Goal: Answer question/provide support: Share knowledge or assist other users

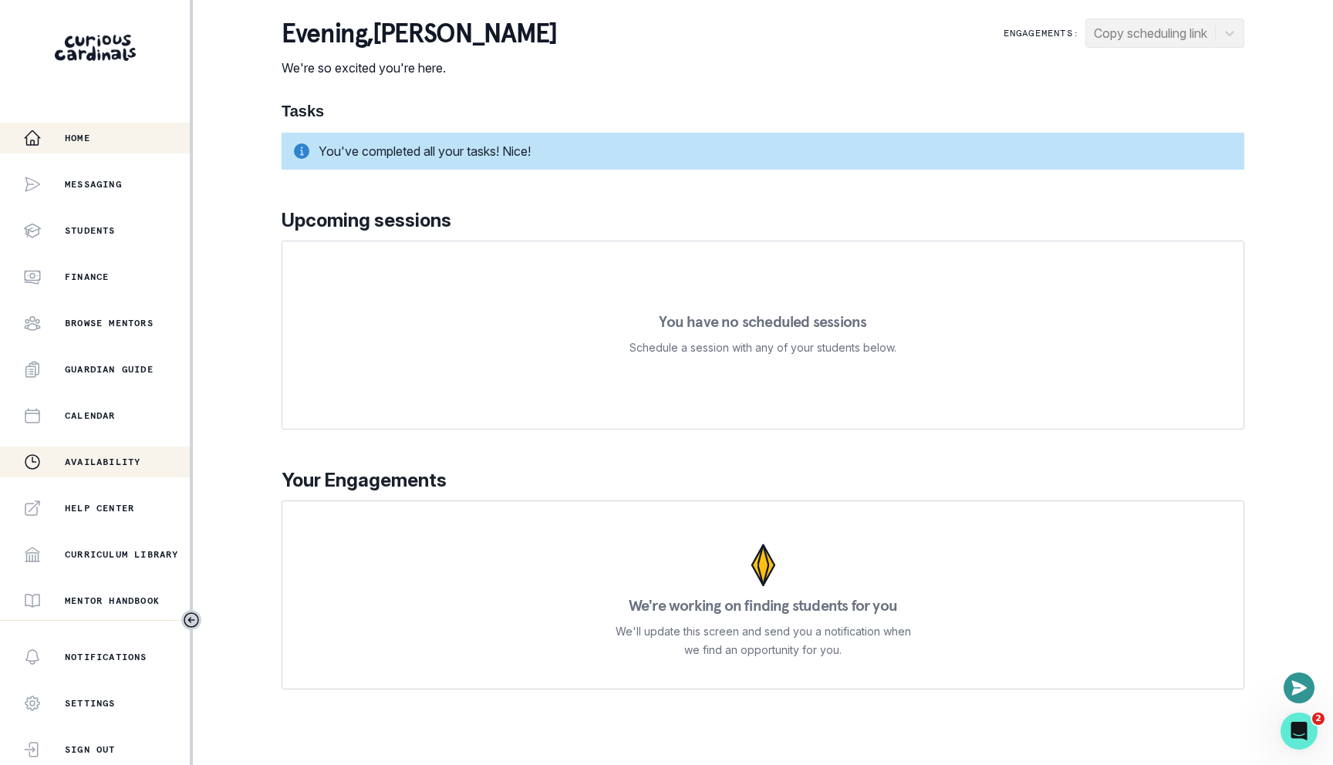
scroll to position [228, 0]
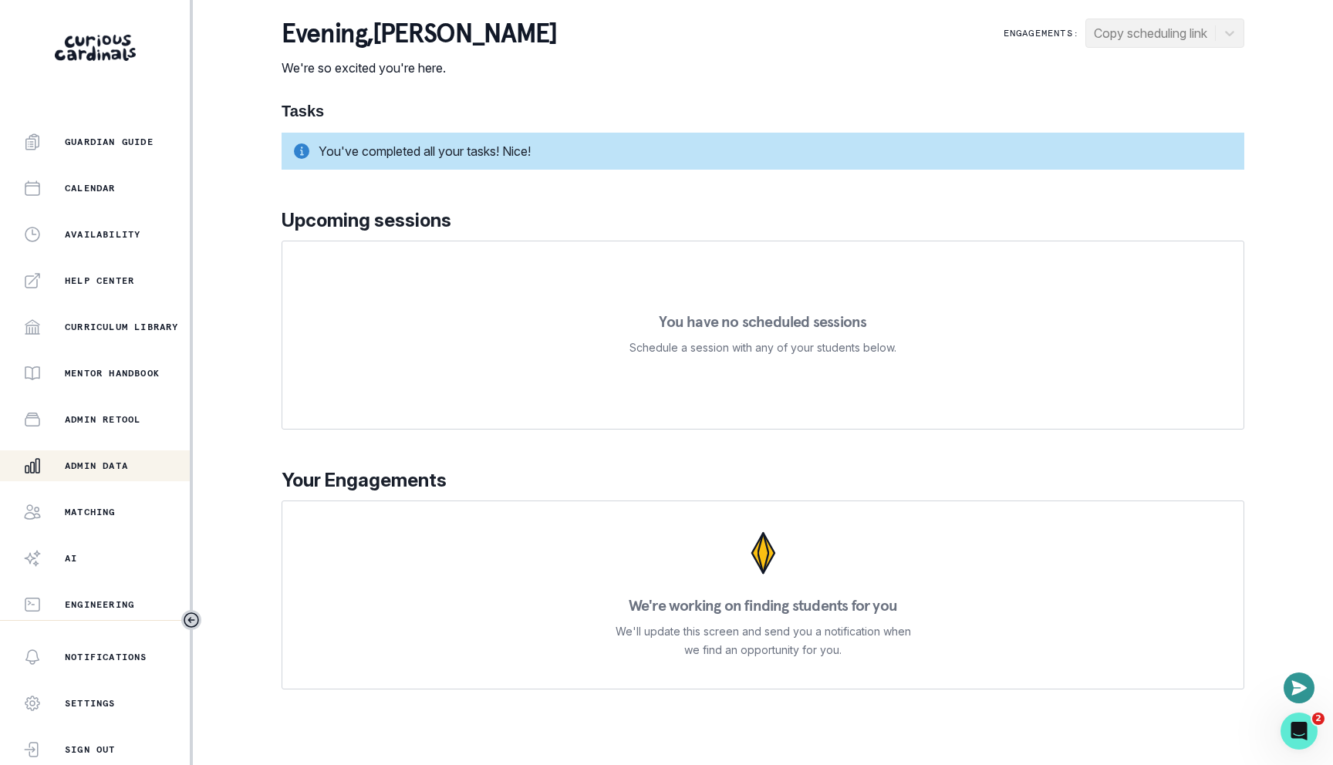
click at [106, 464] on p "Admin Data" at bounding box center [96, 466] width 63 height 12
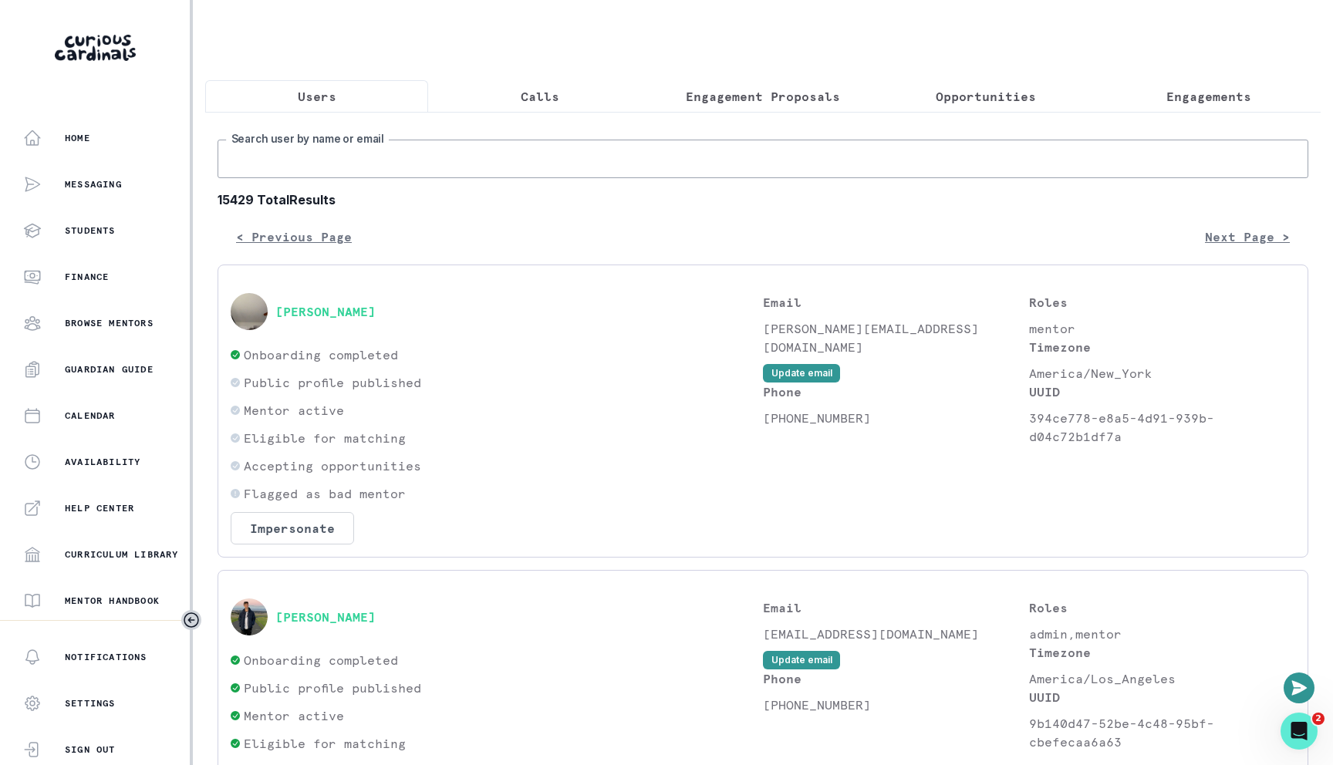
click at [465, 167] on input "Search user by name or email" at bounding box center [763, 159] width 1091 height 39
type input "[PERSON_NAME]"
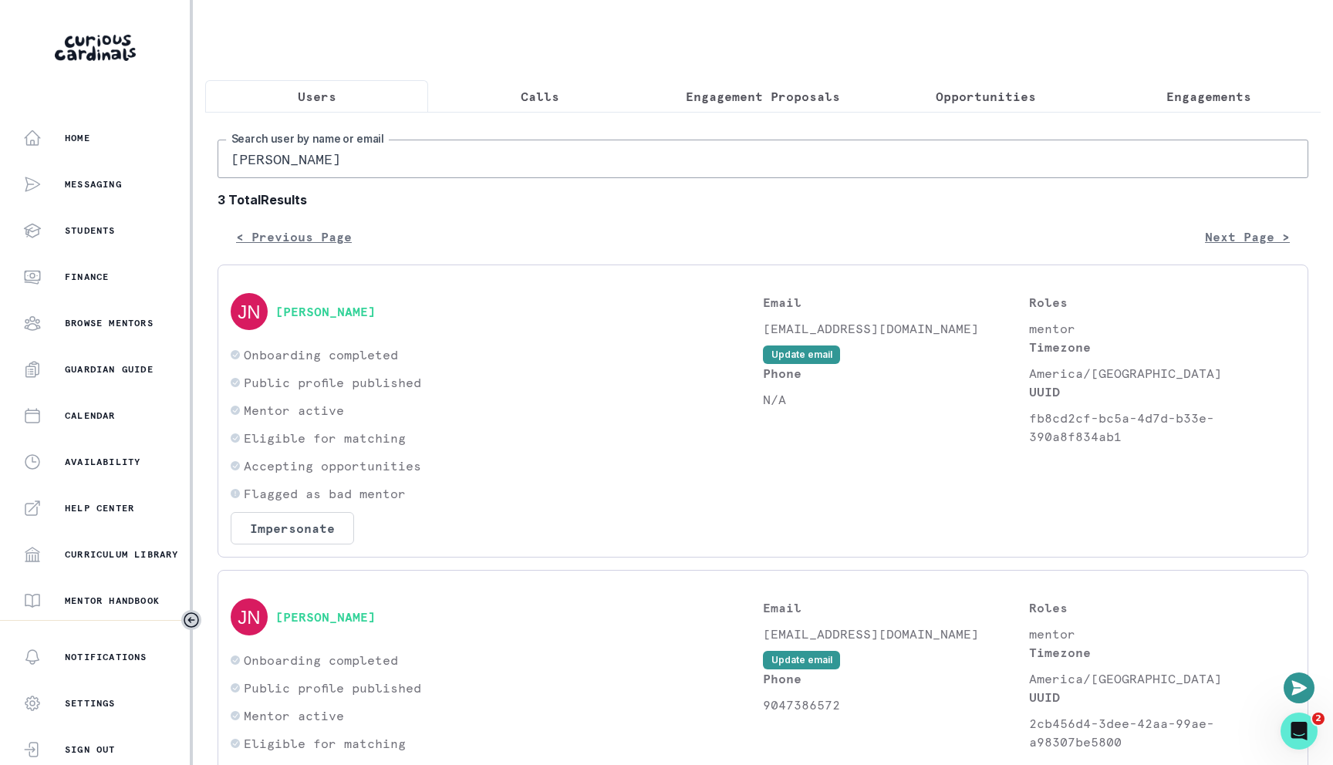
scroll to position [477, 0]
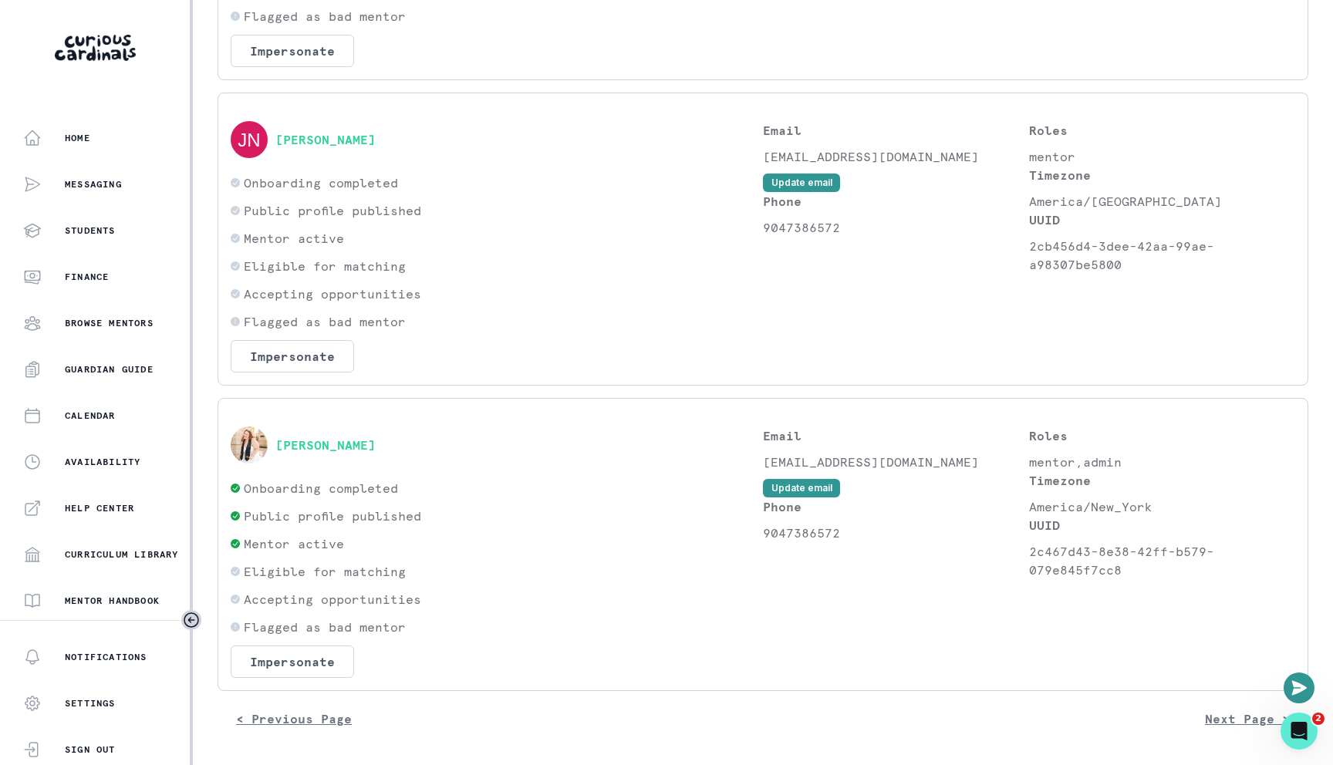
click at [349, 458] on div "[PERSON_NAME]" at bounding box center [497, 445] width 532 height 37
click at [349, 446] on button "[PERSON_NAME]" at bounding box center [325, 444] width 100 height 15
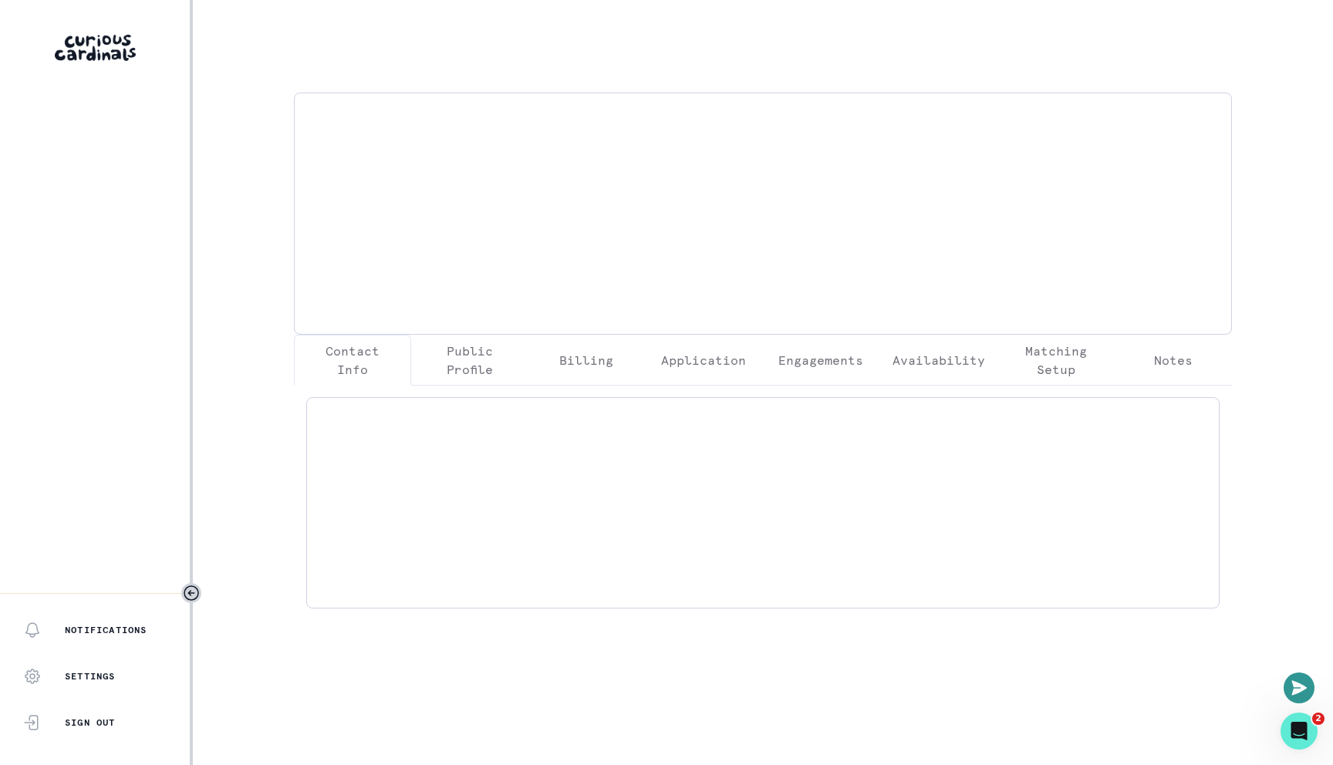
click at [823, 376] on button "Engagements" at bounding box center [820, 360] width 117 height 51
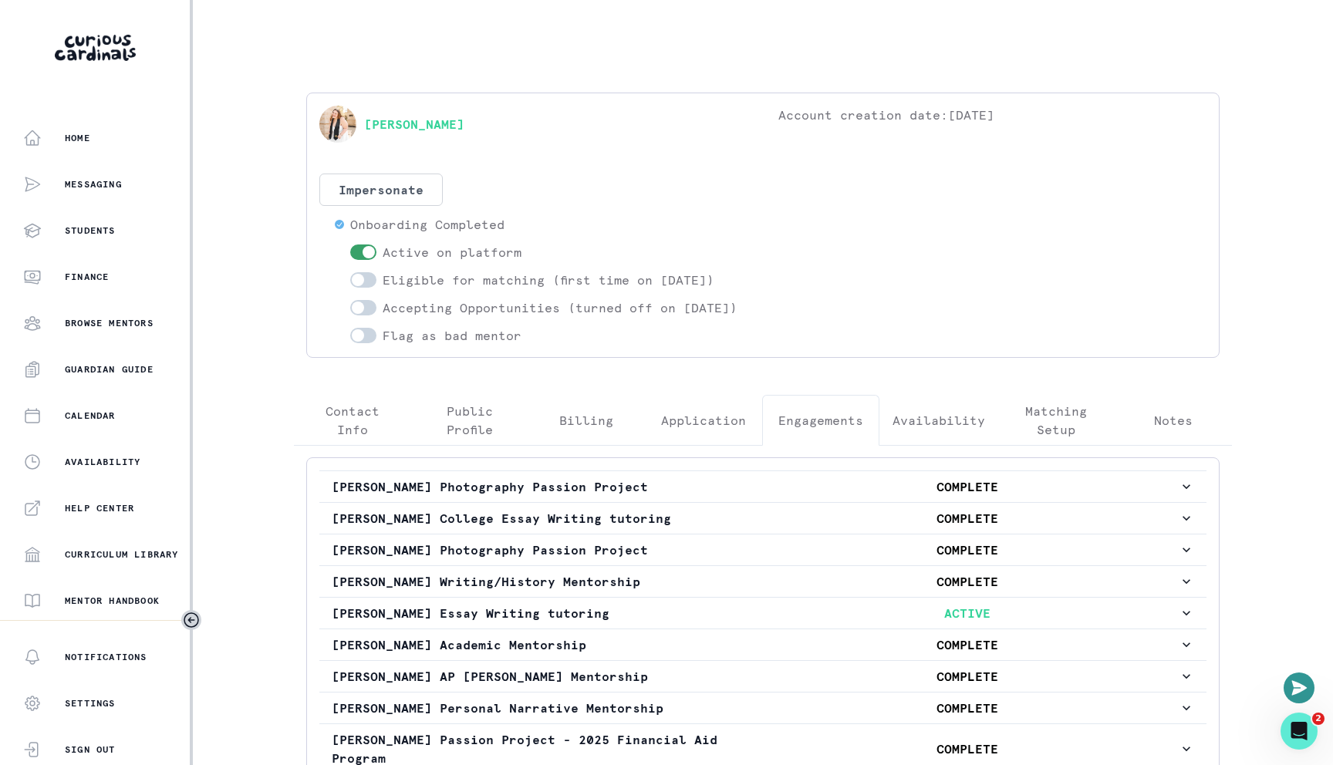
scroll to position [146, 0]
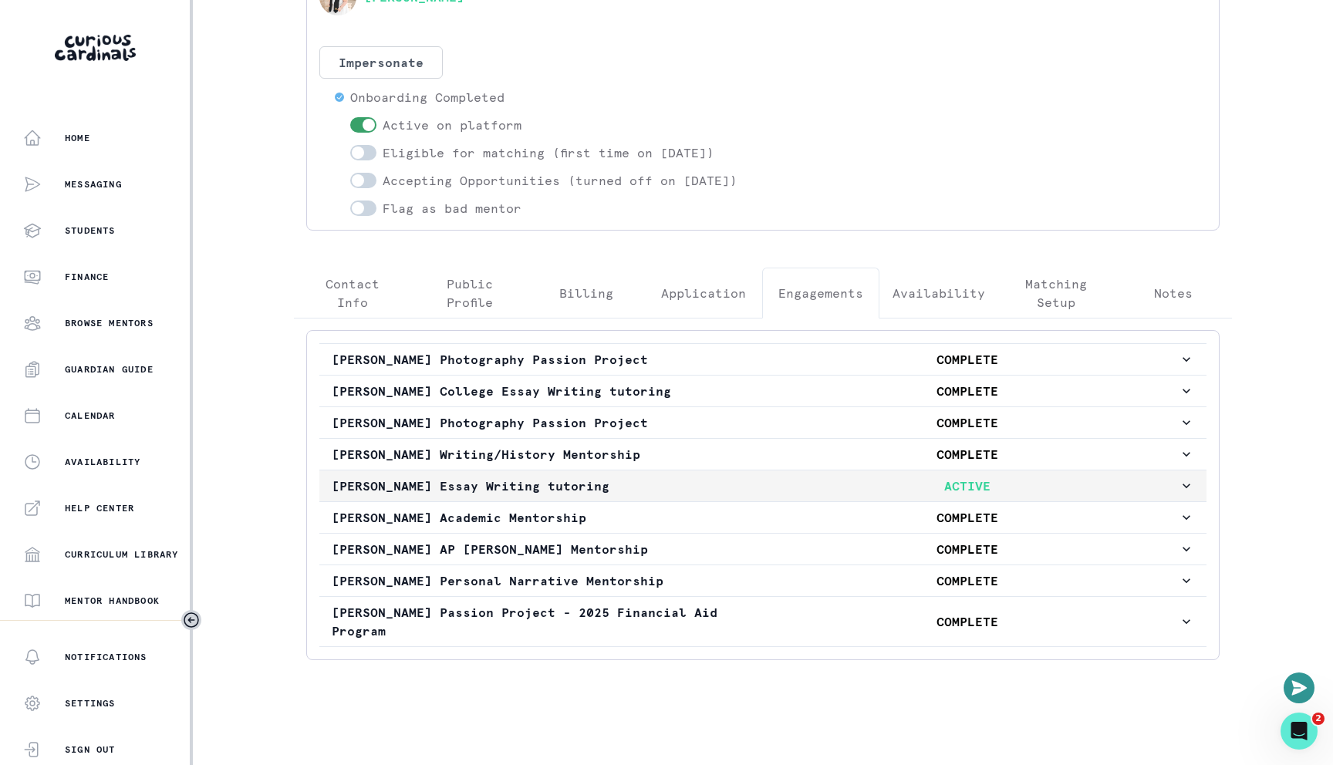
click at [605, 498] on button "[PERSON_NAME] Essay Writing tutoring ACTIVE" at bounding box center [762, 486] width 887 height 31
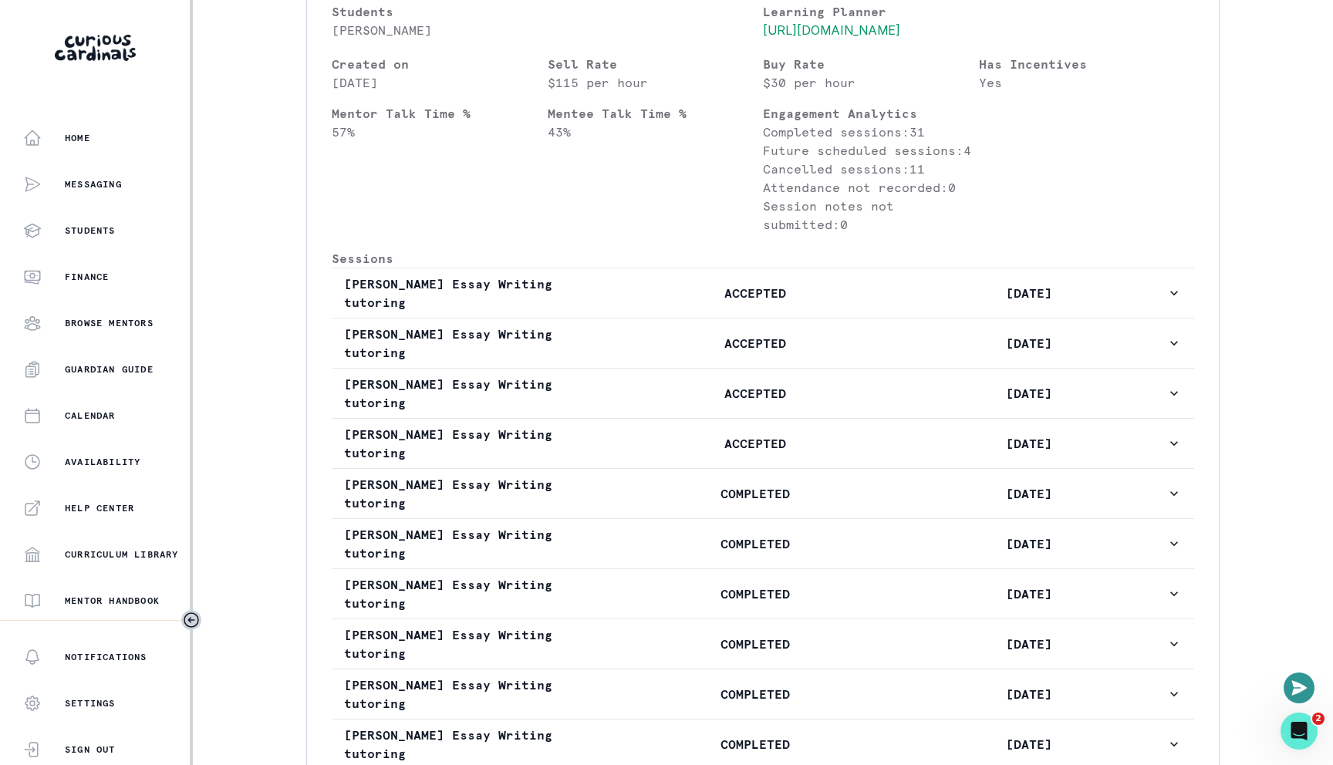
scroll to position [749, 0]
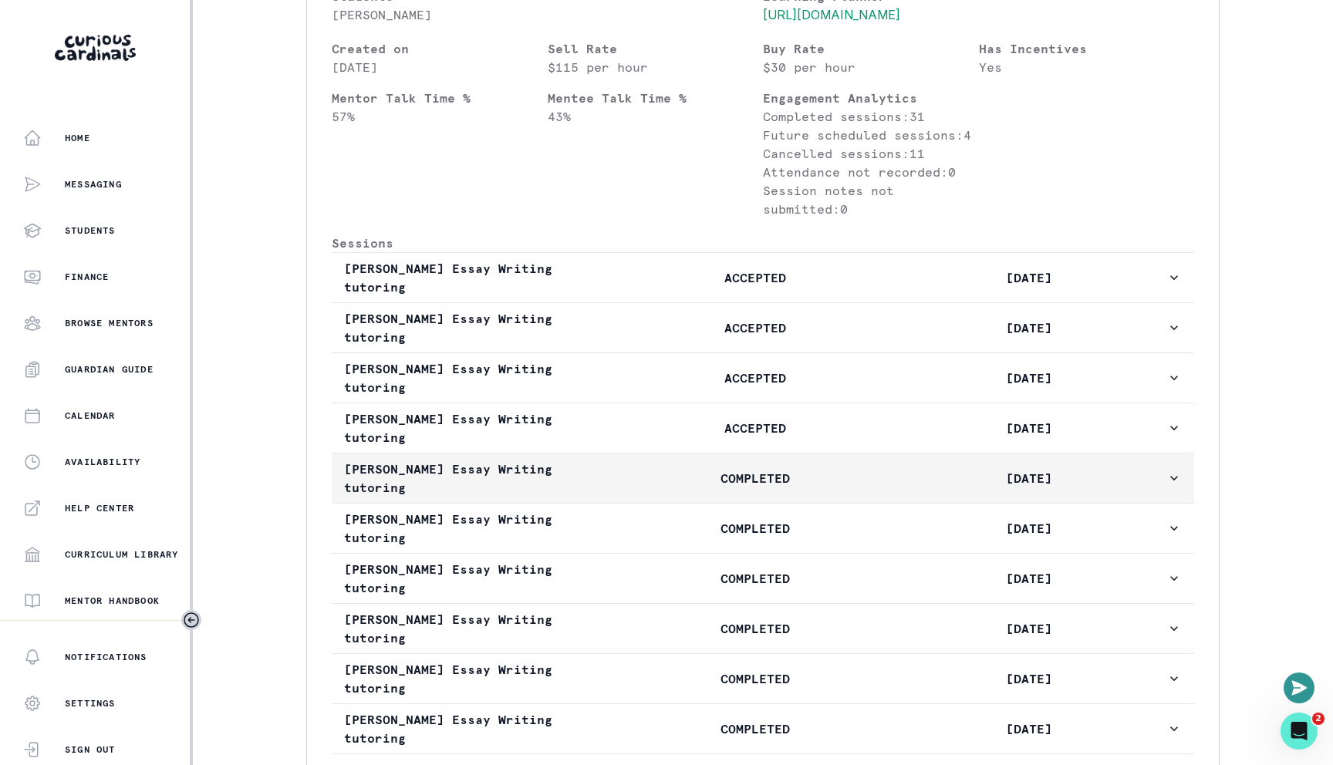
click at [599, 497] on p "[PERSON_NAME] Essay Writing tutoring" at bounding box center [481, 478] width 274 height 37
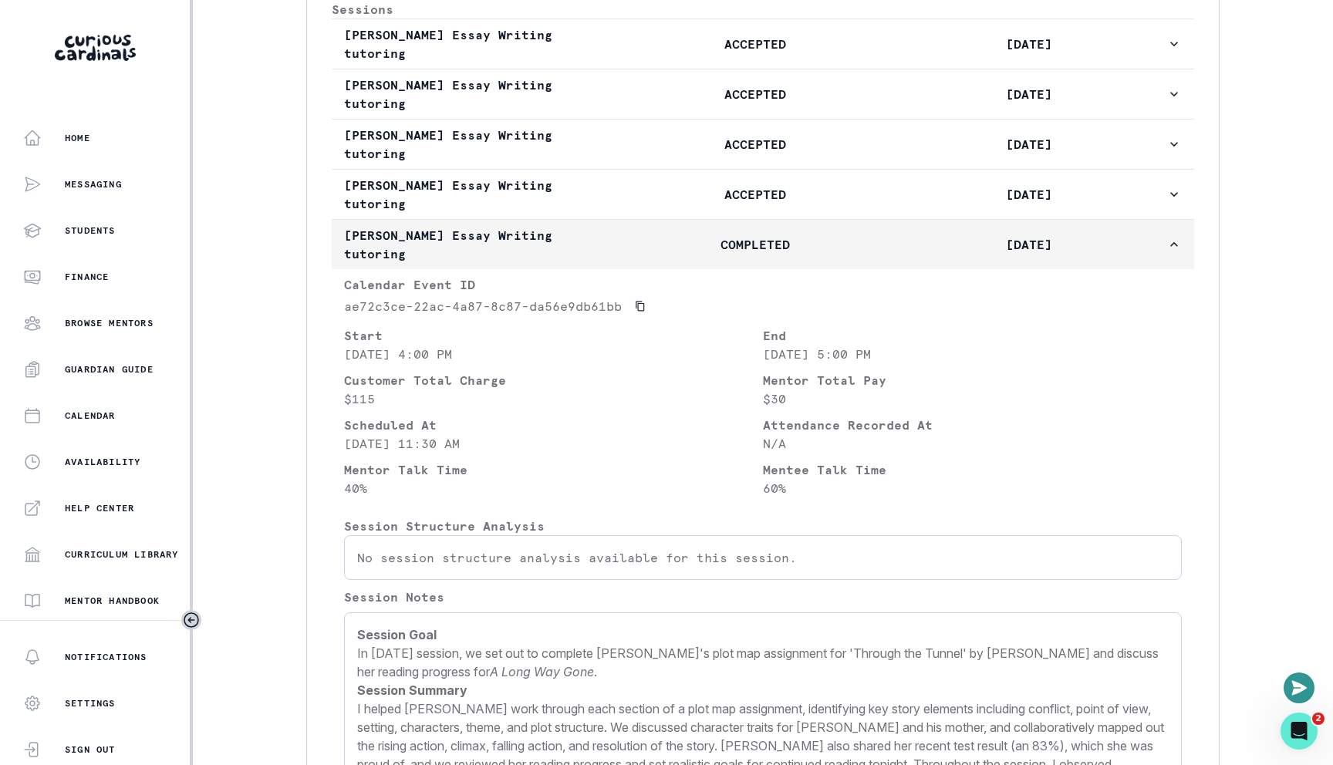
scroll to position [988, 0]
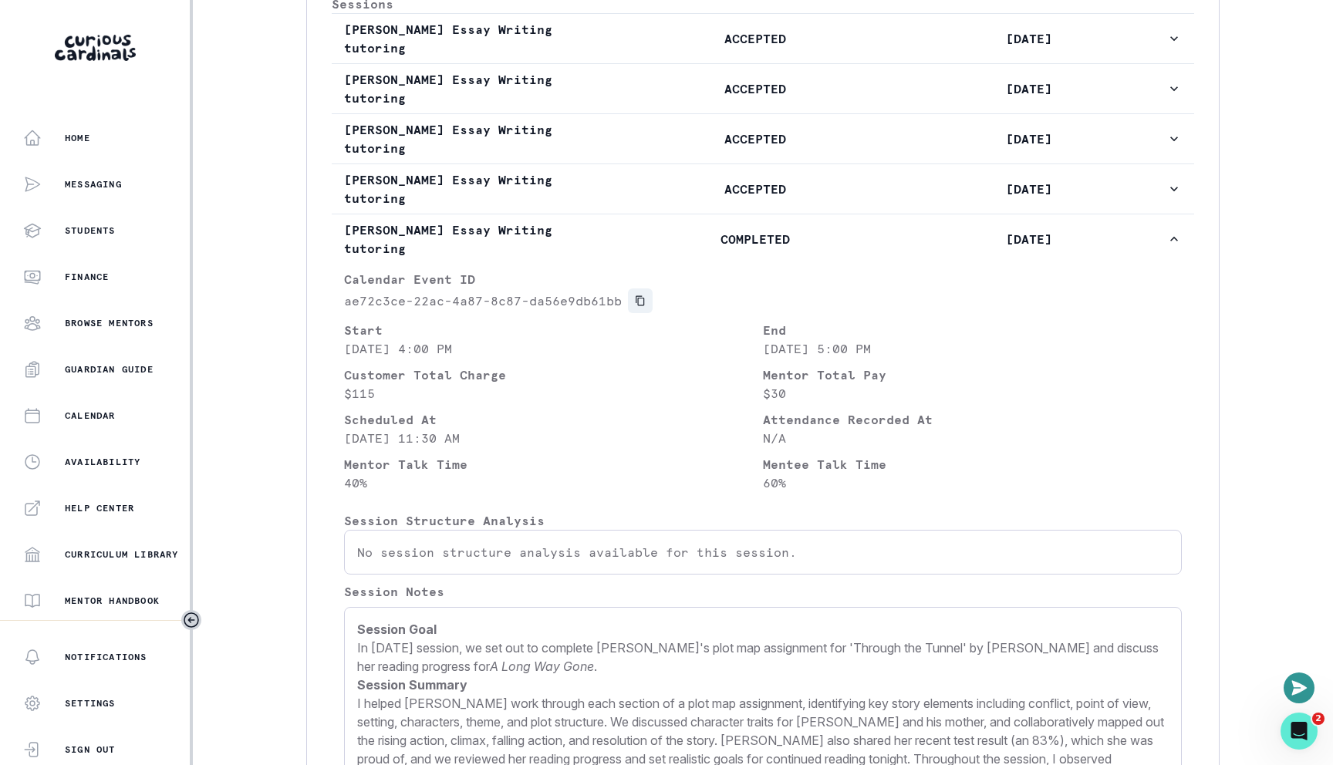
click at [638, 313] on button "Copied to clipboard" at bounding box center [640, 300] width 25 height 25
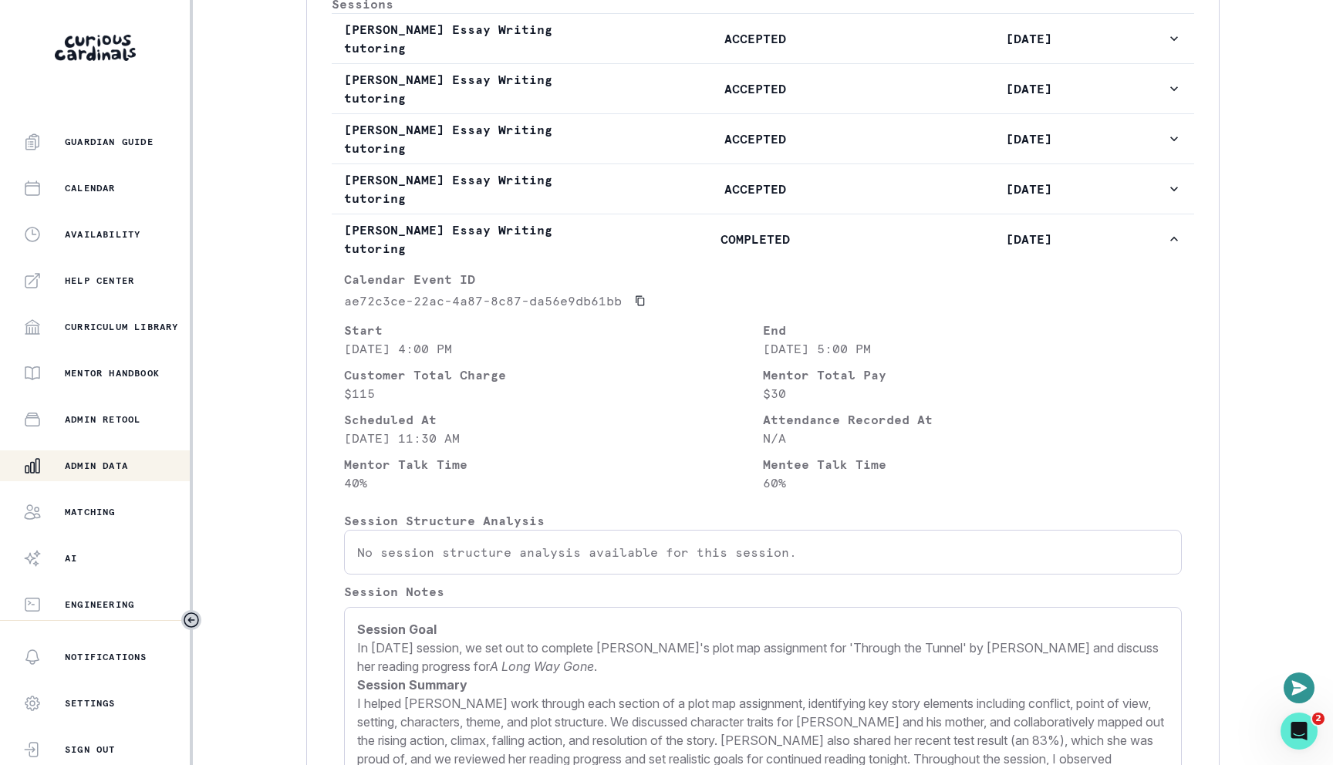
click at [79, 467] on p "Admin Data" at bounding box center [96, 466] width 63 height 12
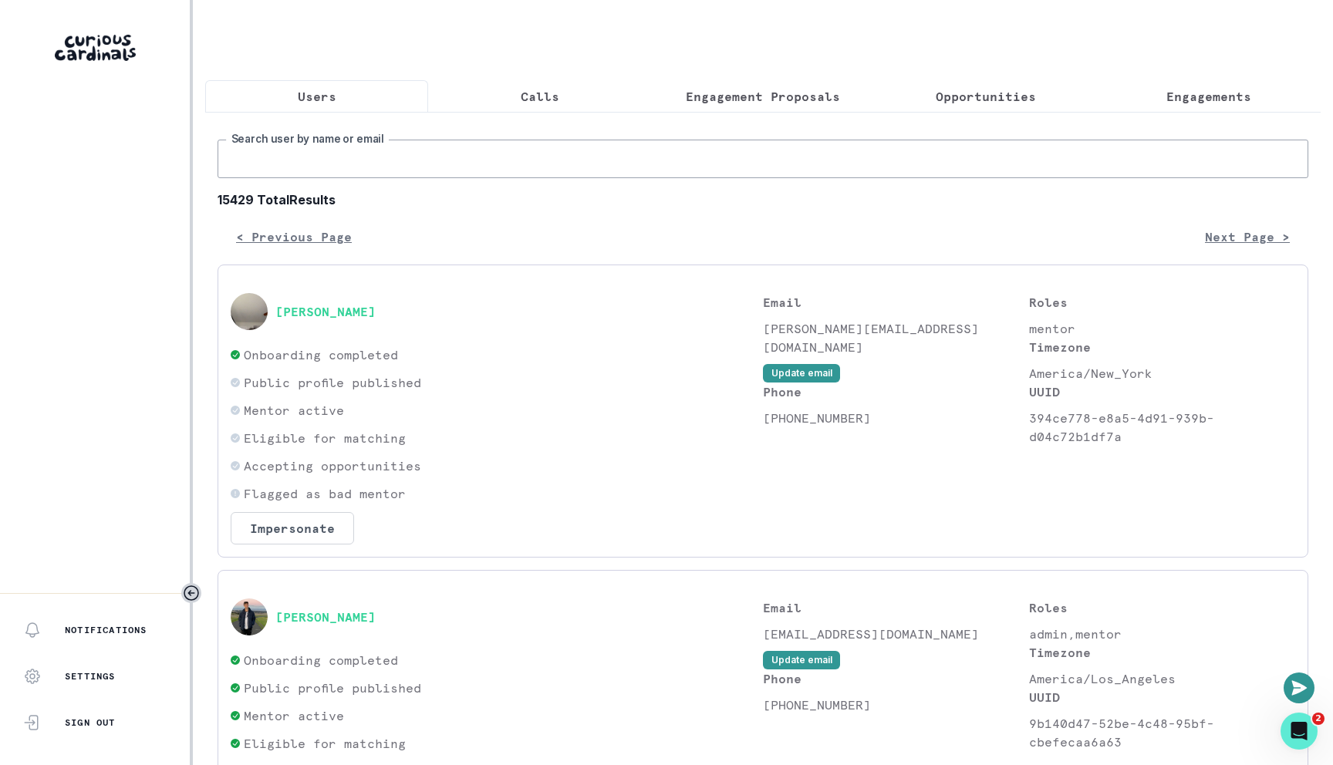
click at [417, 155] on input "Search user by name or email" at bounding box center [763, 159] width 1091 height 39
type input "[PERSON_NAME]"
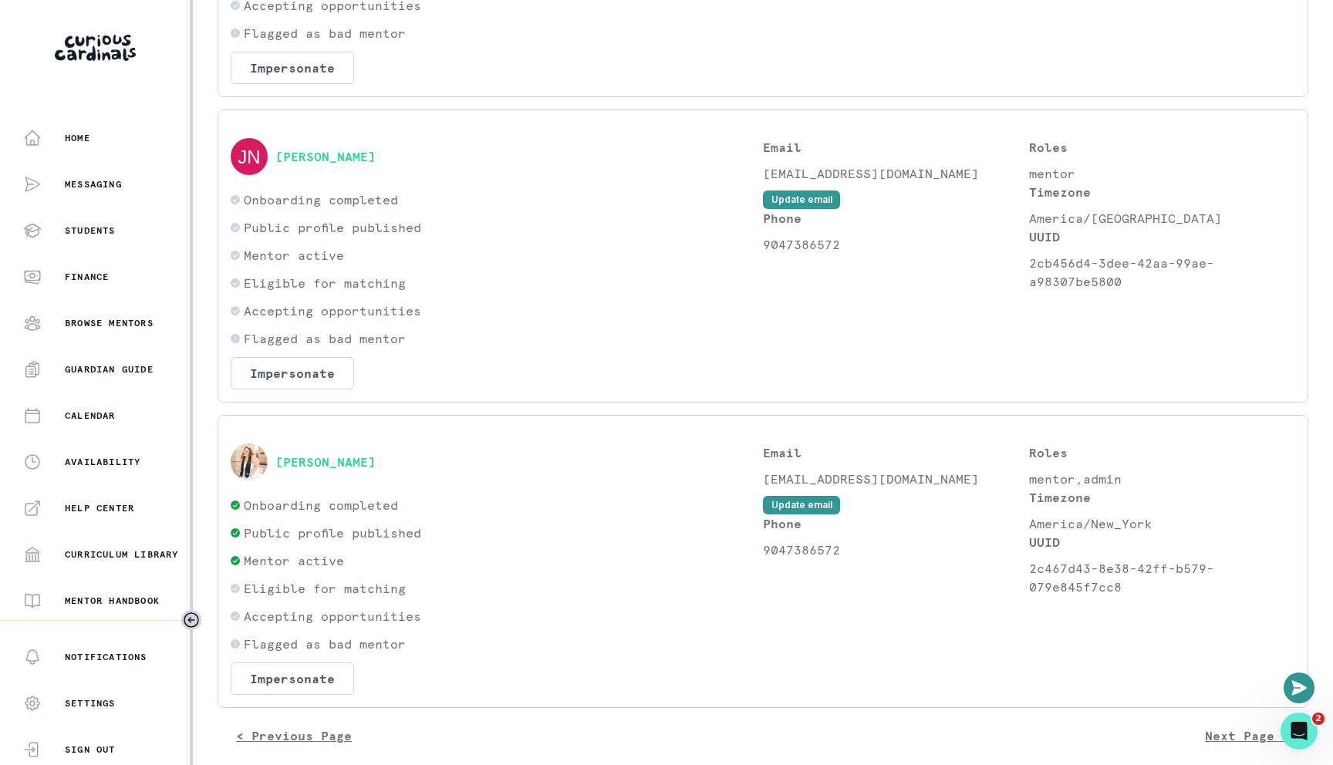
scroll to position [477, 0]
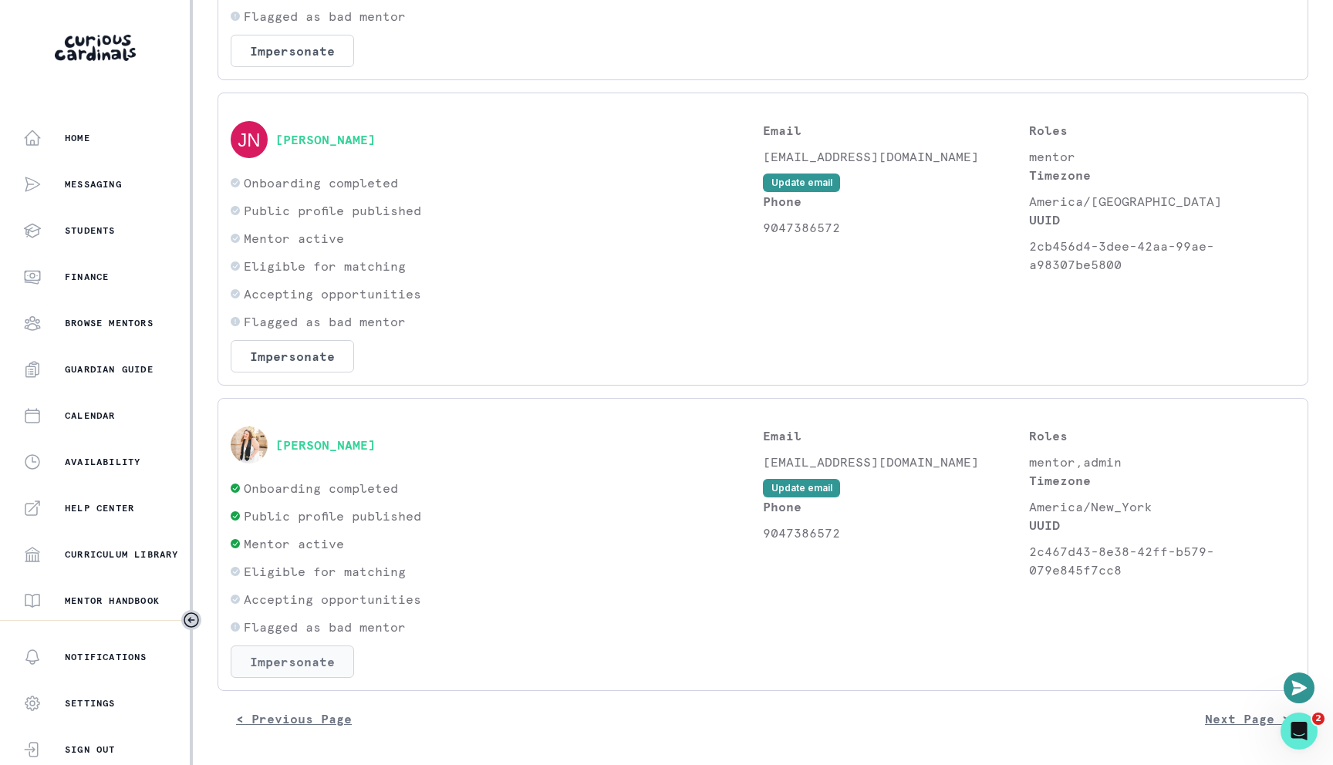
click at [299, 671] on button "Impersonate" at bounding box center [292, 662] width 123 height 32
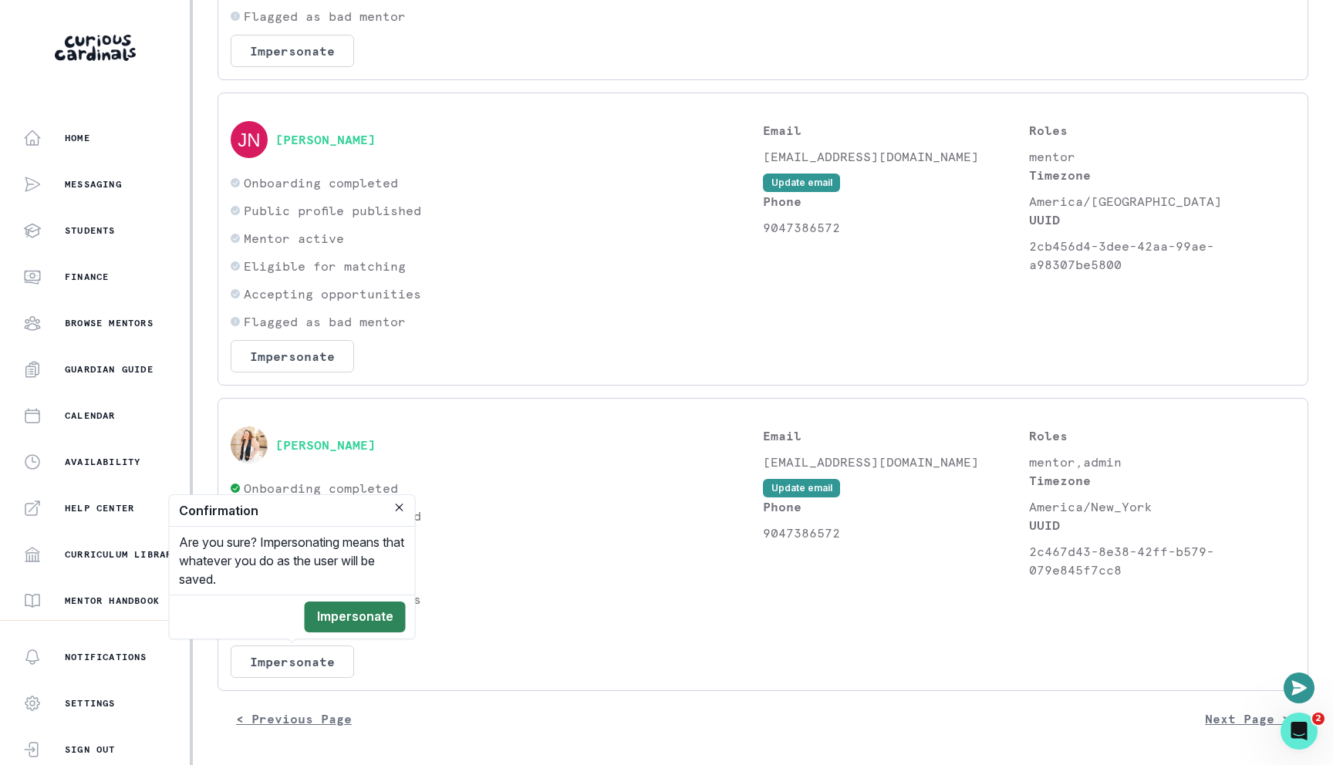
click at [365, 625] on button "Impersonate" at bounding box center [355, 617] width 101 height 31
